Goal: Navigation & Orientation: Understand site structure

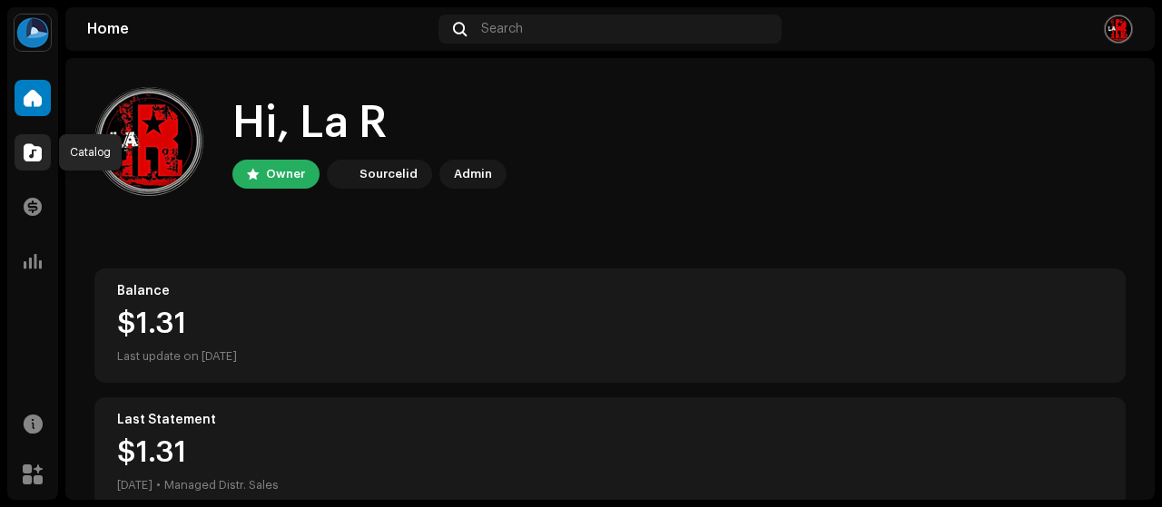
click at [29, 159] on span at bounding box center [33, 152] width 18 height 15
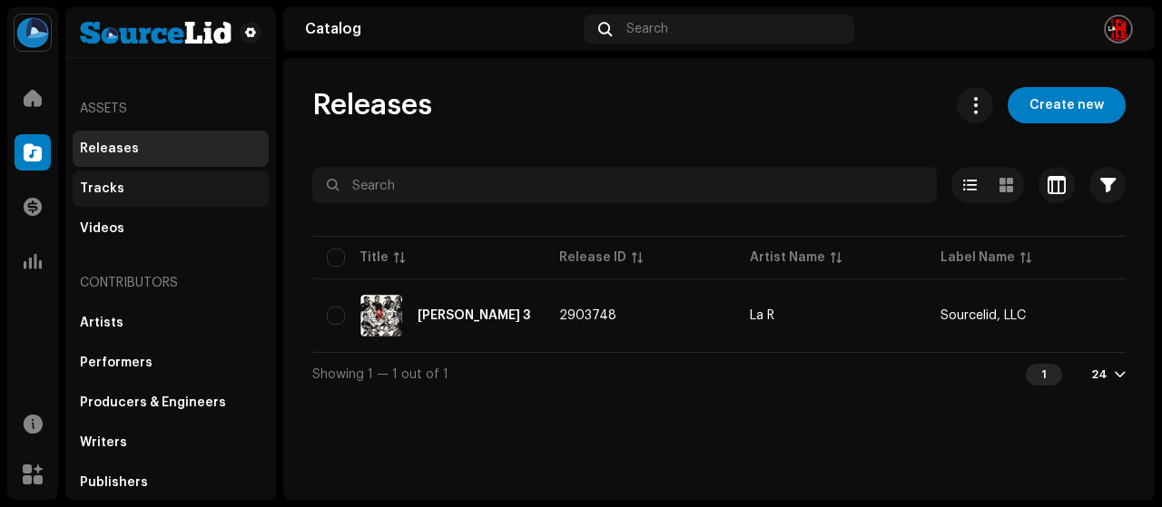
click at [154, 195] on div "Tracks" at bounding box center [170, 188] width 181 height 15
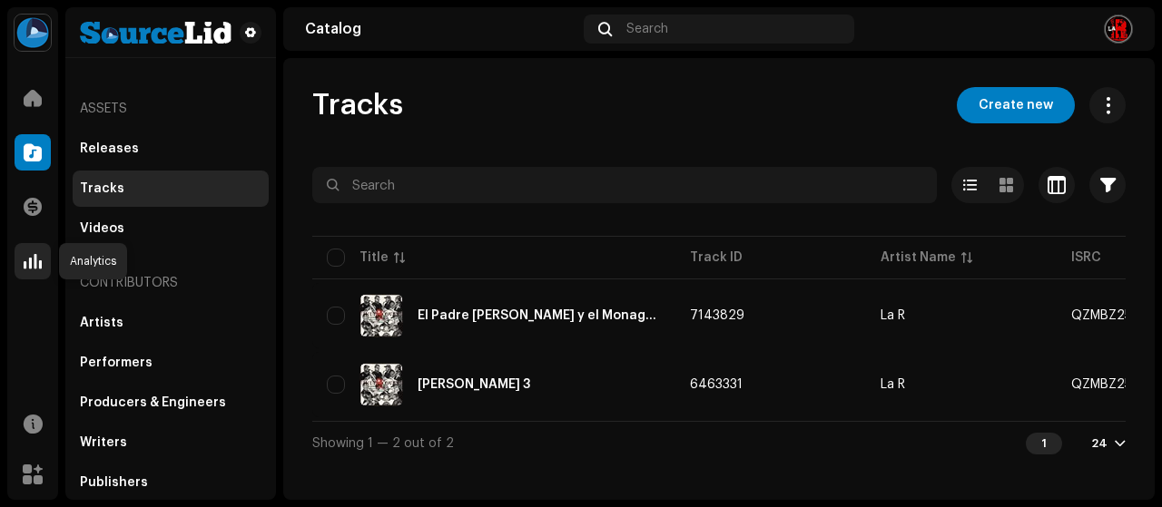
click at [26, 259] on span at bounding box center [33, 261] width 18 height 15
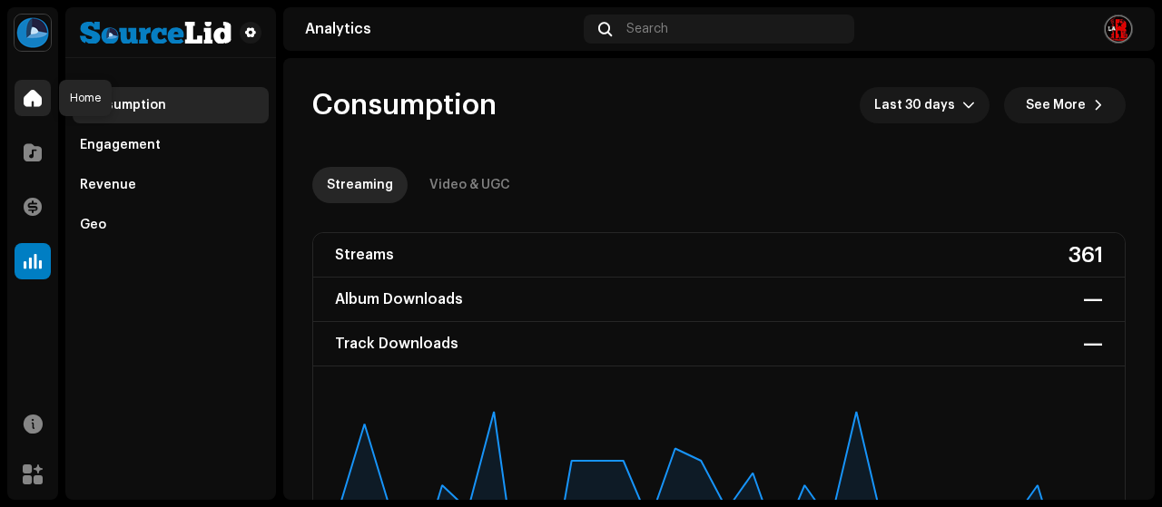
click at [31, 99] on span at bounding box center [33, 98] width 18 height 15
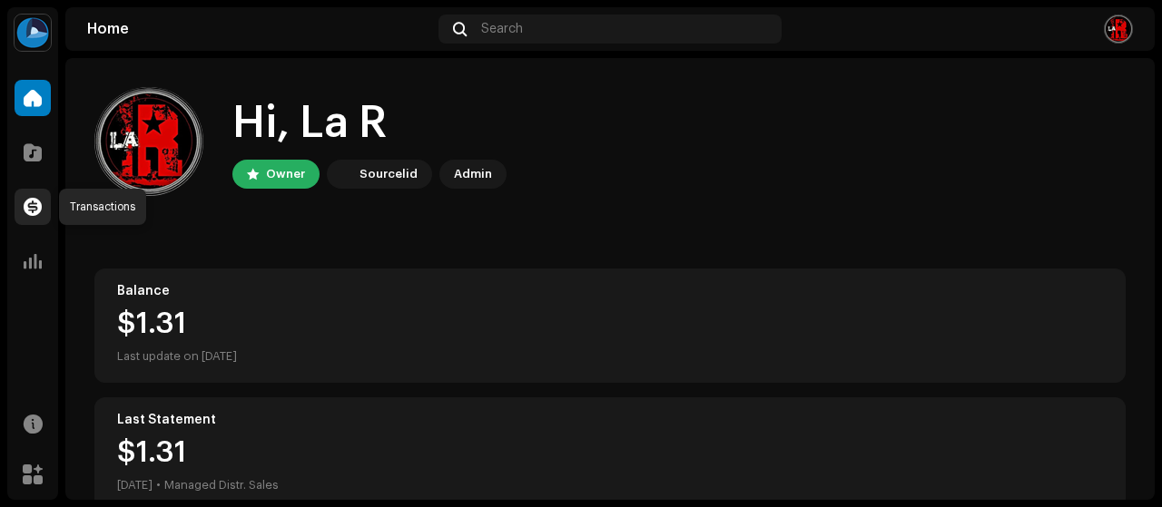
click at [41, 206] on span at bounding box center [33, 207] width 18 height 15
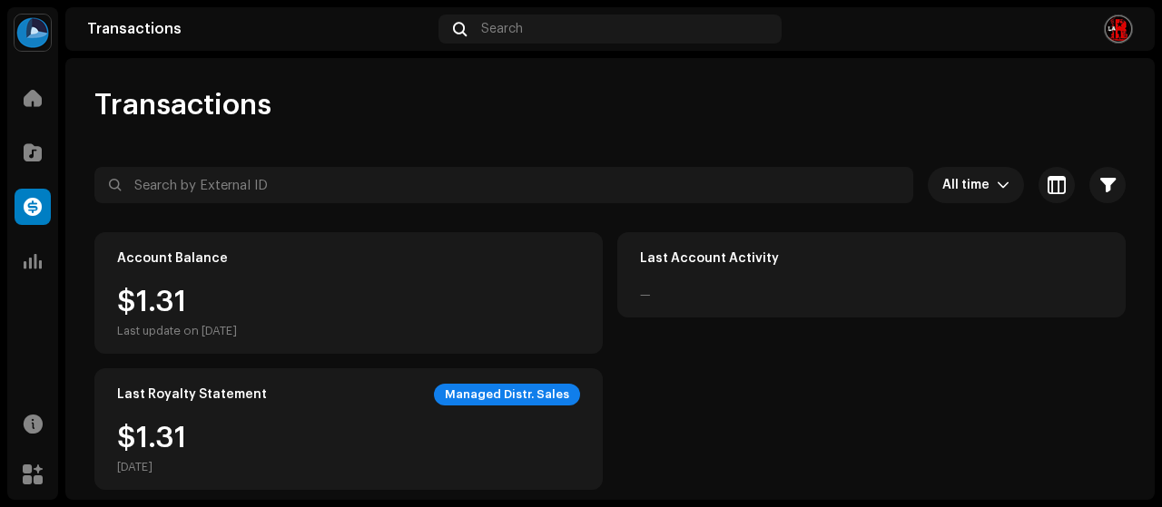
click at [35, 30] on img at bounding box center [33, 33] width 36 height 36
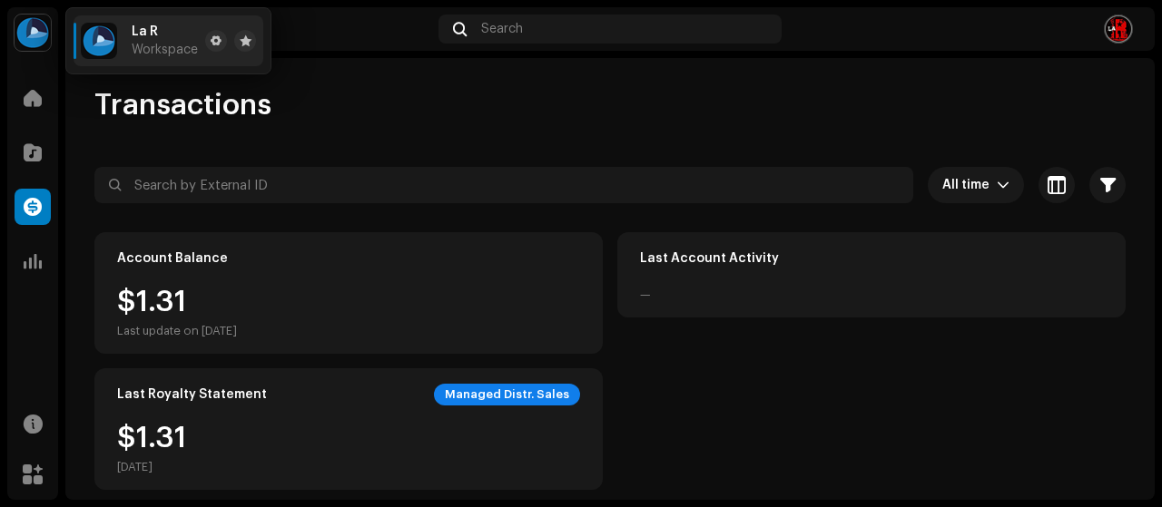
click at [143, 44] on span "Workspace" at bounding box center [165, 50] width 66 height 15
click at [44, 104] on div at bounding box center [33, 98] width 36 height 36
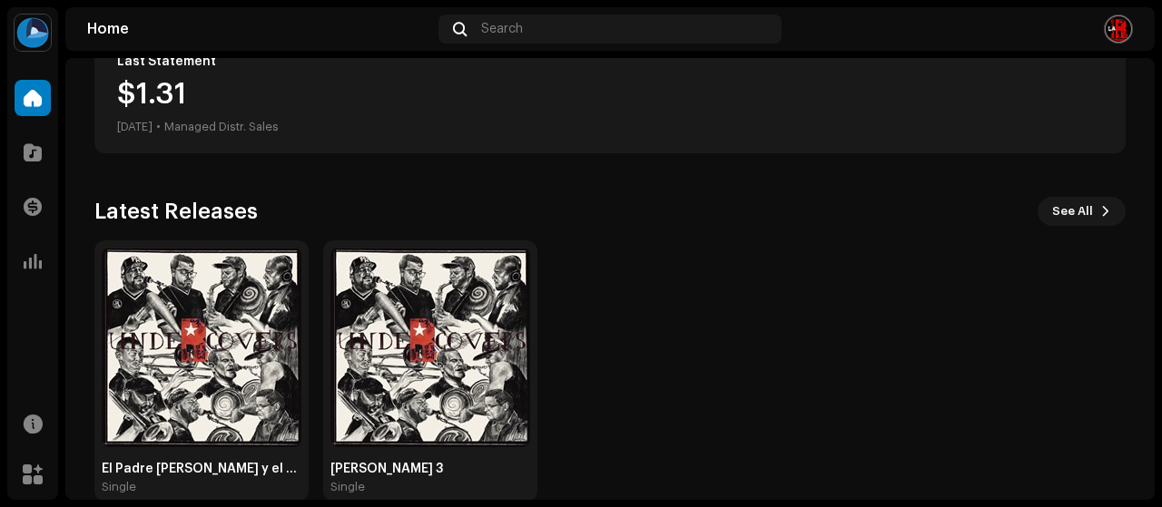
scroll to position [388, 0]
